Goal: Task Accomplishment & Management: Manage account settings

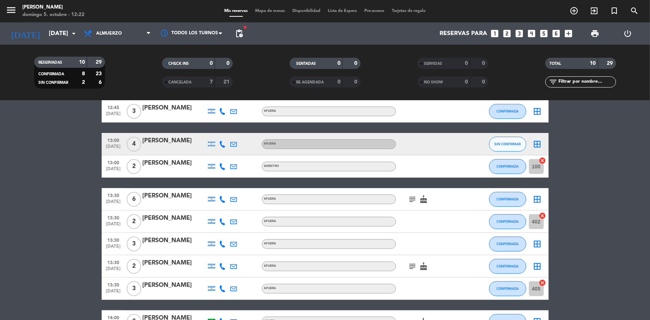
scroll to position [101, 0]
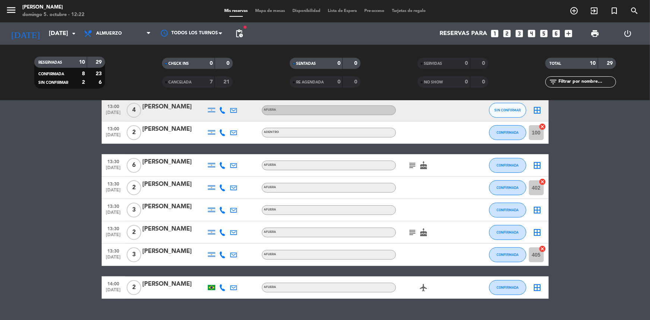
click at [223, 133] on icon at bounding box center [222, 132] width 7 height 7
click at [225, 120] on span "content_paste" at bounding box center [228, 120] width 6 height 6
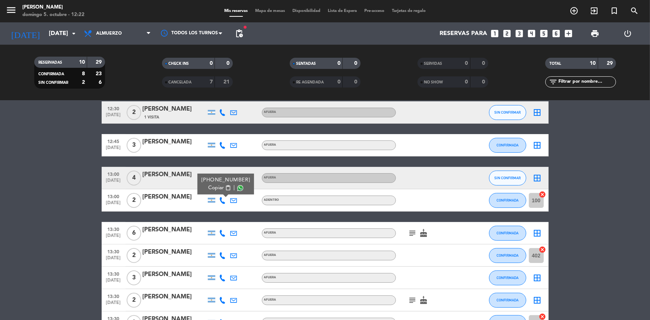
scroll to position [0, 0]
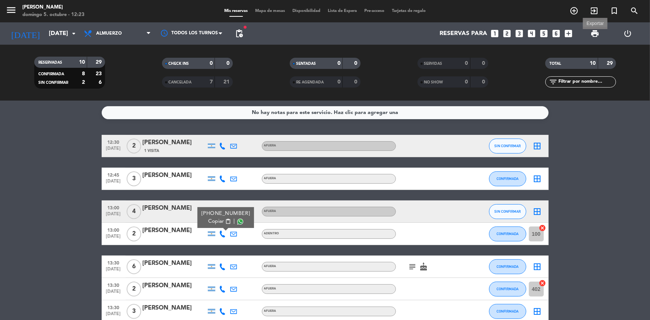
click at [595, 34] on span "print" at bounding box center [594, 33] width 9 height 9
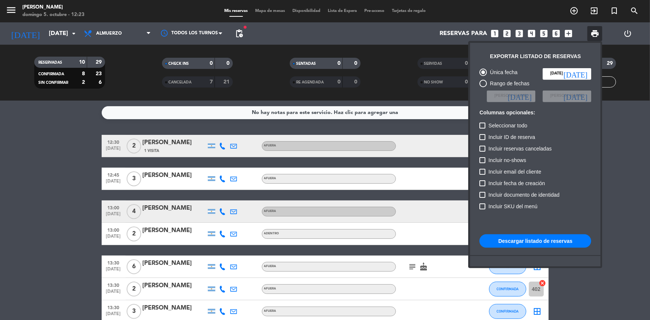
click at [514, 241] on button "Descargar listado de reservas" at bounding box center [535, 240] width 112 height 13
click at [630, 180] on div at bounding box center [325, 160] width 650 height 320
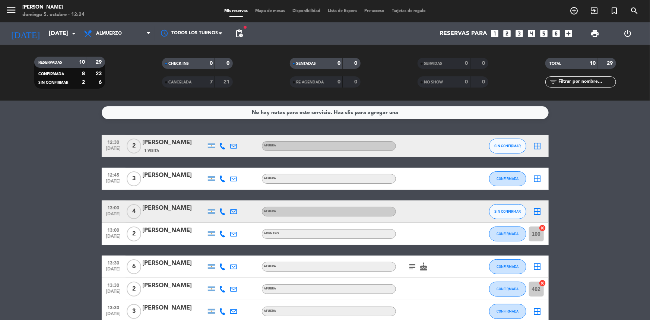
scroll to position [67, 0]
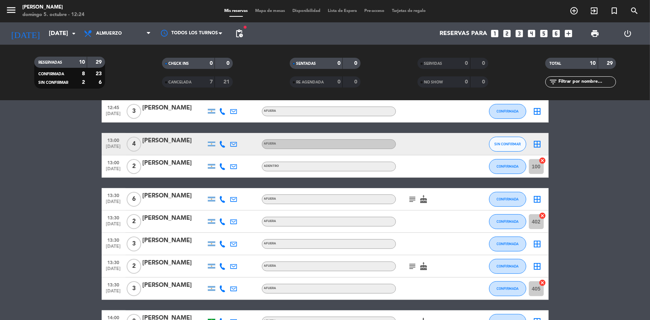
click at [422, 203] on icon "cake" at bounding box center [423, 199] width 9 height 9
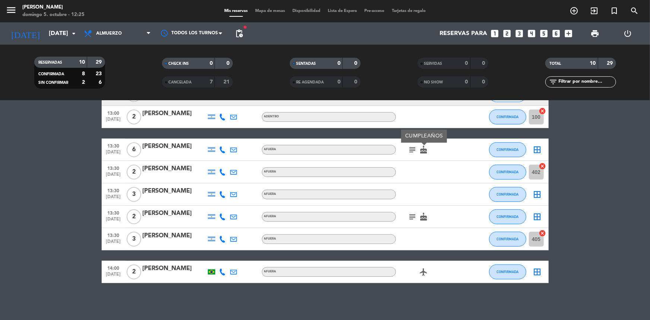
click at [422, 216] on icon "cake" at bounding box center [423, 216] width 9 height 9
click at [410, 217] on icon "subject" at bounding box center [412, 216] width 9 height 9
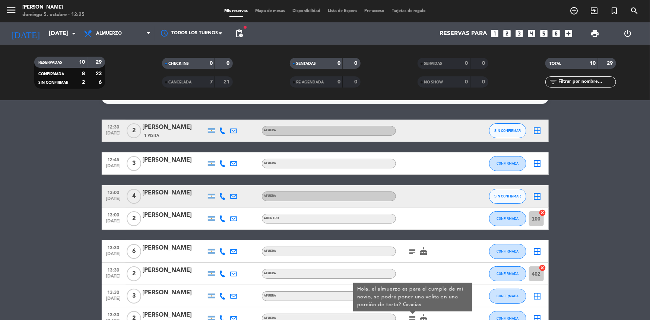
scroll to position [0, 0]
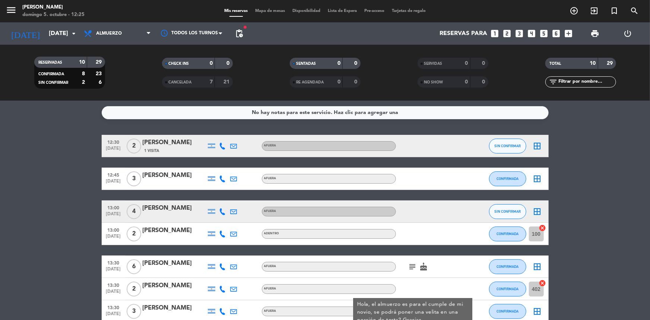
click at [416, 269] on icon "subject" at bounding box center [412, 266] width 9 height 9
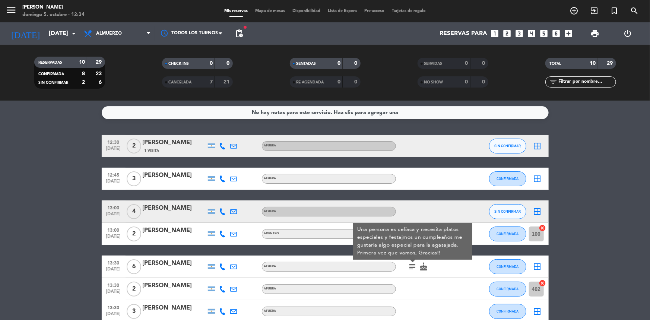
click at [223, 145] on icon at bounding box center [222, 146] width 7 height 7
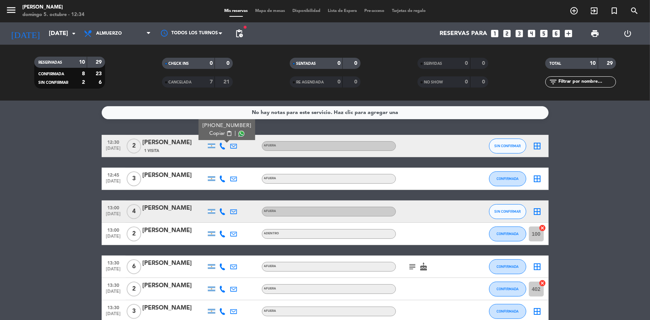
click at [222, 180] on icon at bounding box center [222, 178] width 7 height 7
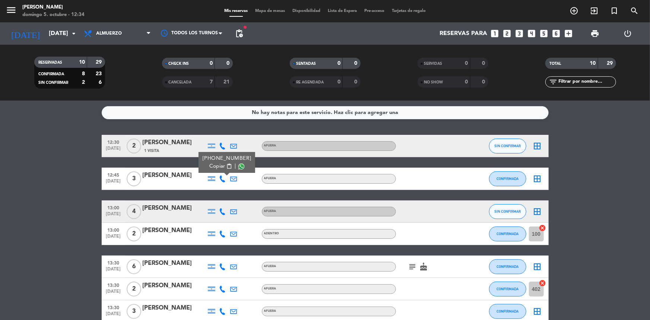
click at [220, 204] on div at bounding box center [222, 211] width 11 height 22
click at [223, 215] on div at bounding box center [222, 211] width 11 height 22
click at [223, 212] on icon at bounding box center [222, 211] width 7 height 7
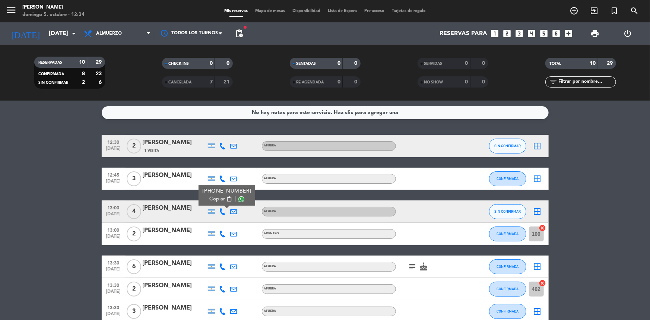
click at [221, 232] on icon at bounding box center [222, 234] width 7 height 7
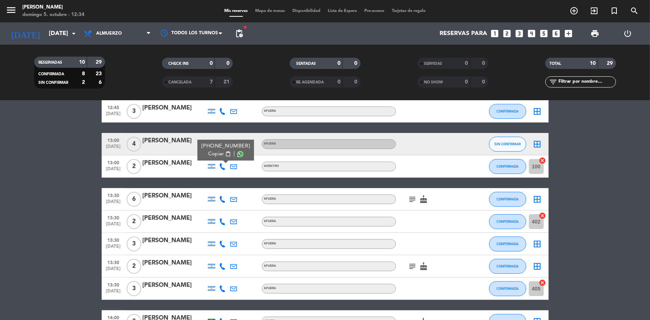
scroll to position [101, 0]
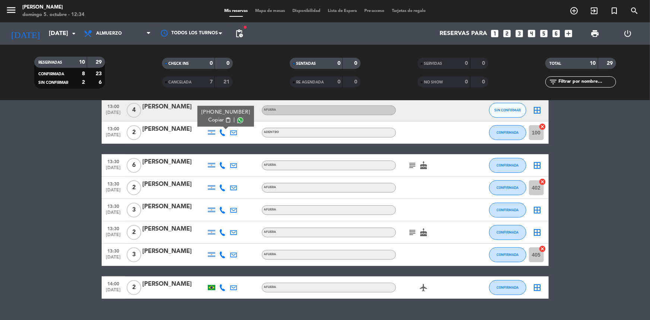
click at [225, 165] on icon at bounding box center [222, 165] width 7 height 7
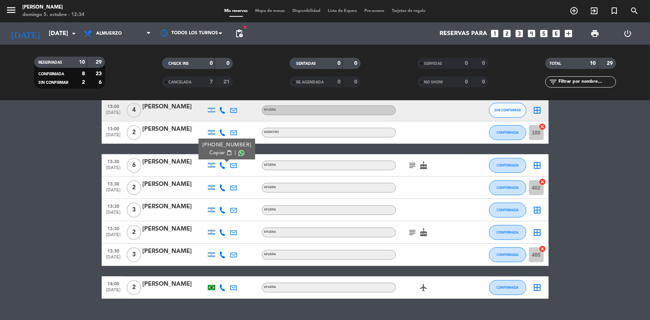
click at [222, 183] on div at bounding box center [222, 188] width 11 height 22
click at [221, 187] on icon at bounding box center [222, 187] width 7 height 7
click at [225, 133] on icon at bounding box center [222, 132] width 7 height 7
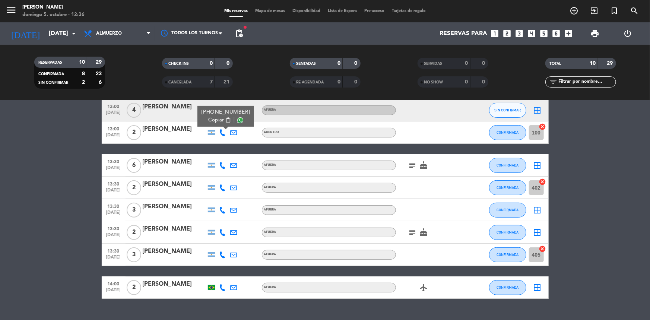
click at [225, 118] on span "content_paste" at bounding box center [228, 120] width 6 height 6
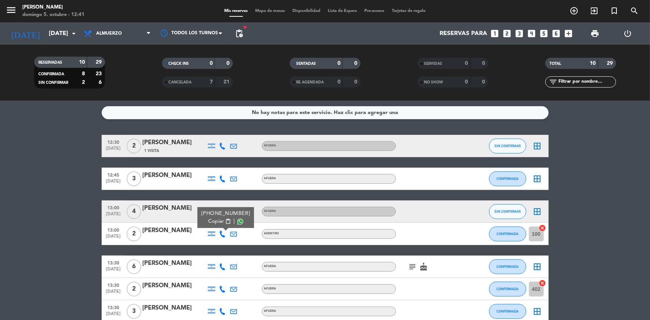
click at [414, 267] on icon "subject" at bounding box center [412, 266] width 9 height 9
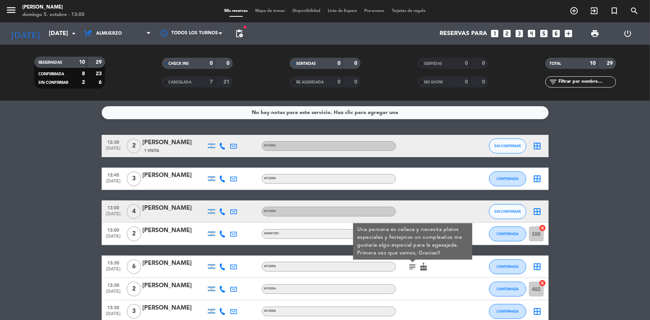
click at [220, 145] on icon at bounding box center [222, 146] width 7 height 7
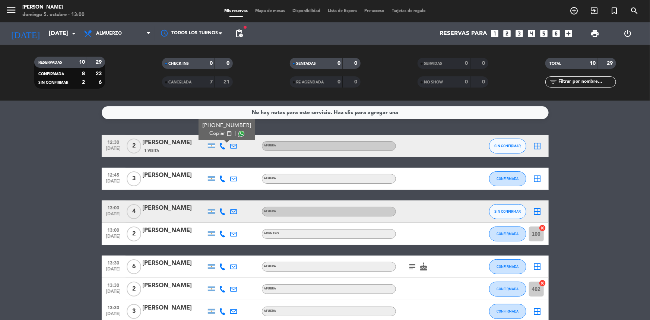
click at [73, 142] on bookings-row "12:30 [DATE] 2 [PERSON_NAME] 1 Visita [PHONE_NUMBER] Copiar content_paste | AFU…" at bounding box center [325, 267] width 650 height 265
